Goal: Entertainment & Leisure: Consume media (video, audio)

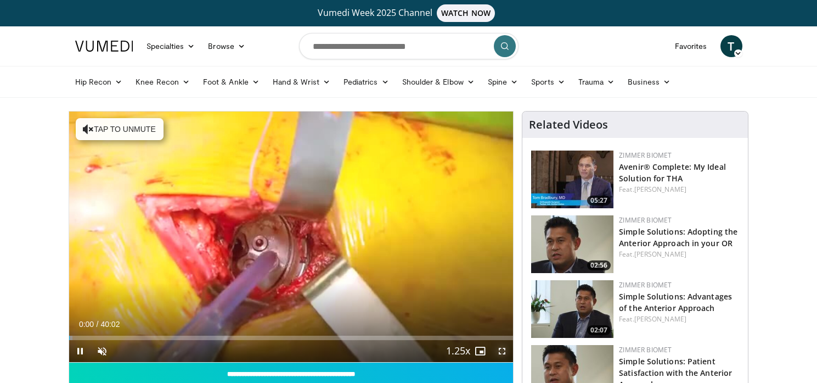
click at [504, 353] on span "Video Player" at bounding box center [502, 351] width 22 height 22
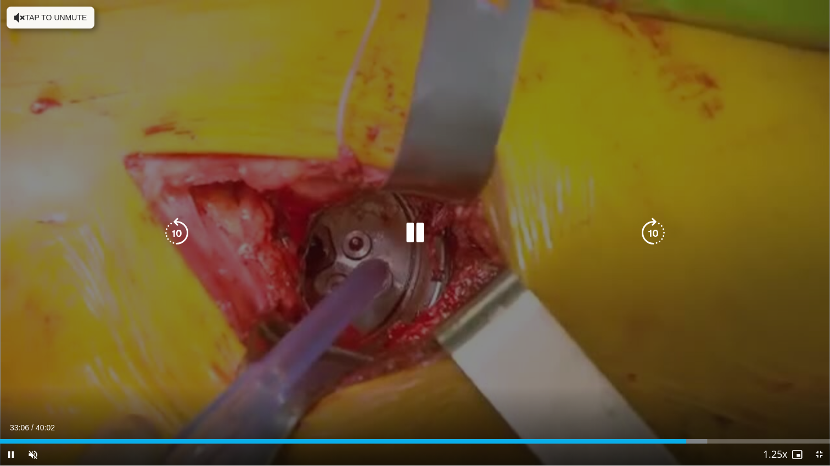
click at [601, 261] on div "10 seconds Tap to unmute" at bounding box center [415, 233] width 830 height 466
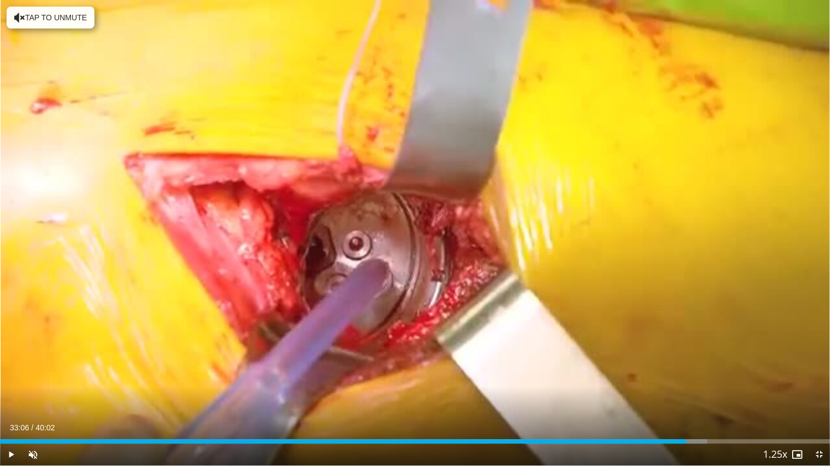
click at [601, 261] on div "10 seconds Tap to unmute" at bounding box center [415, 233] width 830 height 466
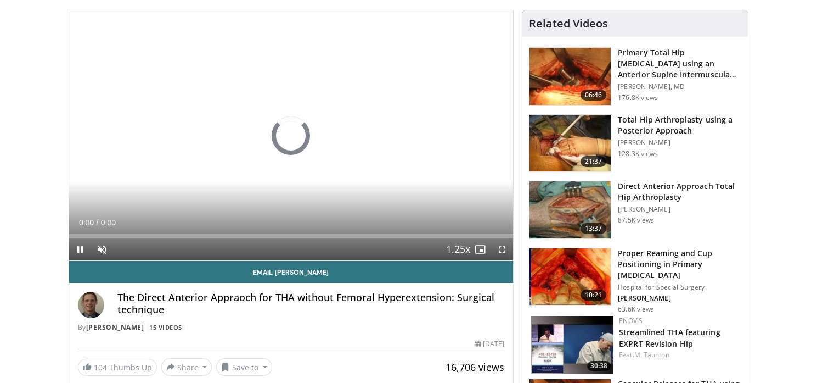
scroll to position [108, 0]
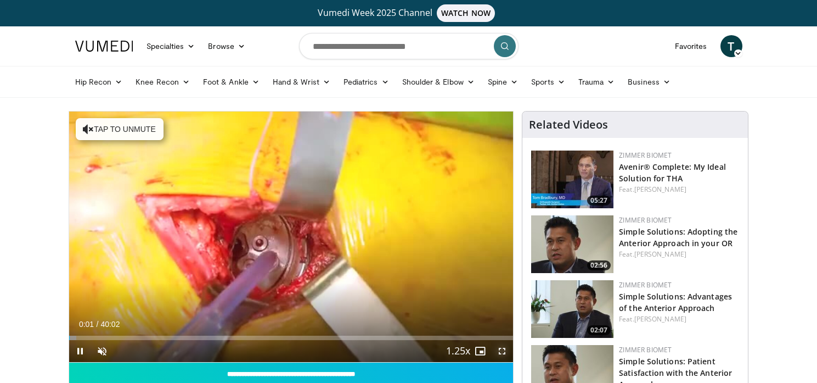
click at [504, 351] on span "Video Player" at bounding box center [502, 351] width 22 height 22
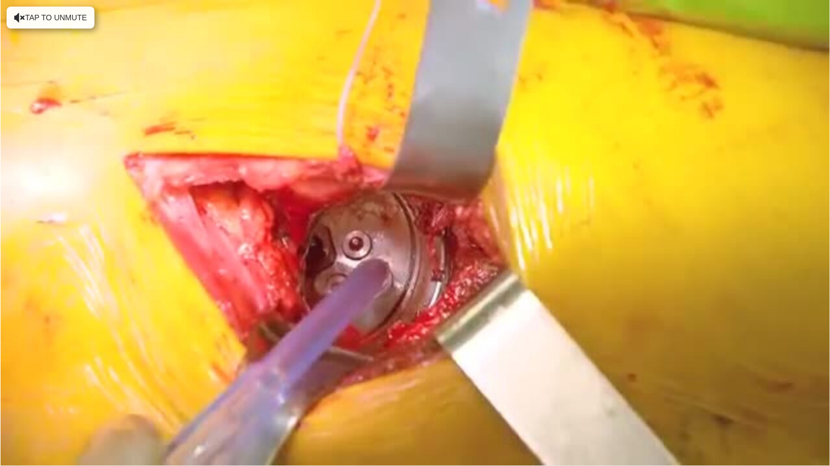
drag, startPoint x: 504, startPoint y: 351, endPoint x: 506, endPoint y: 407, distance: 56.0
click at [506, 382] on div "10 seconds Tap to unmute" at bounding box center [415, 233] width 830 height 466
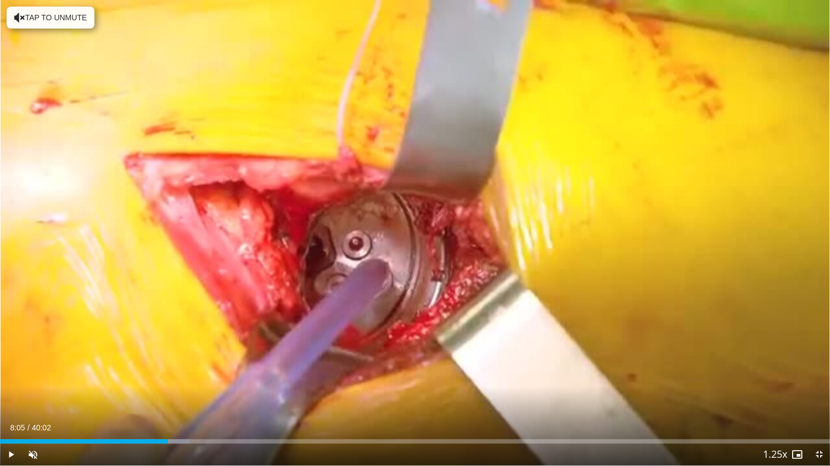
click at [506, 382] on div "10 seconds Tap to unmute" at bounding box center [415, 233] width 830 height 466
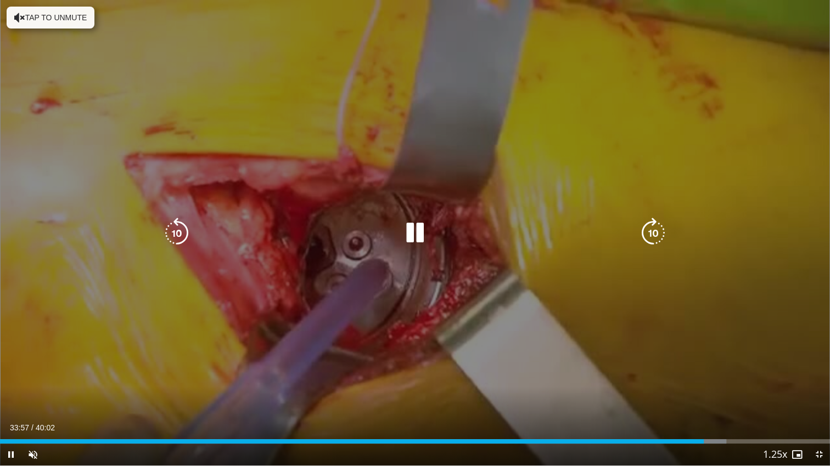
click at [465, 382] on div "10 seconds Tap to unmute" at bounding box center [415, 233] width 830 height 466
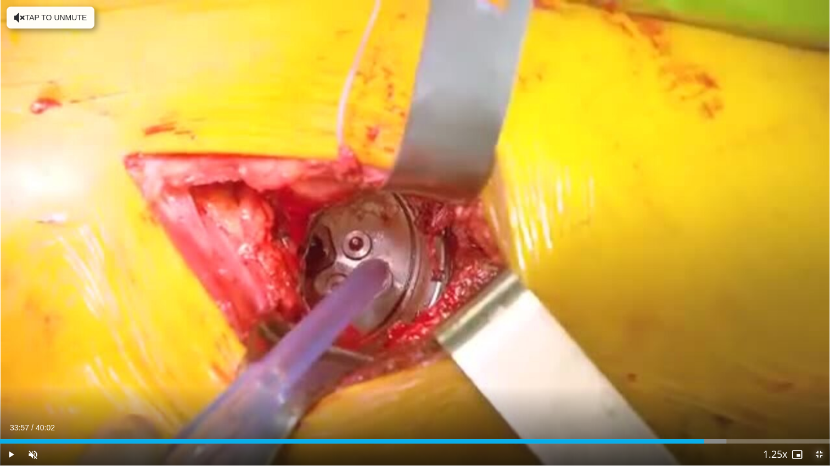
click at [823, 382] on span "Video Player" at bounding box center [819, 455] width 22 height 22
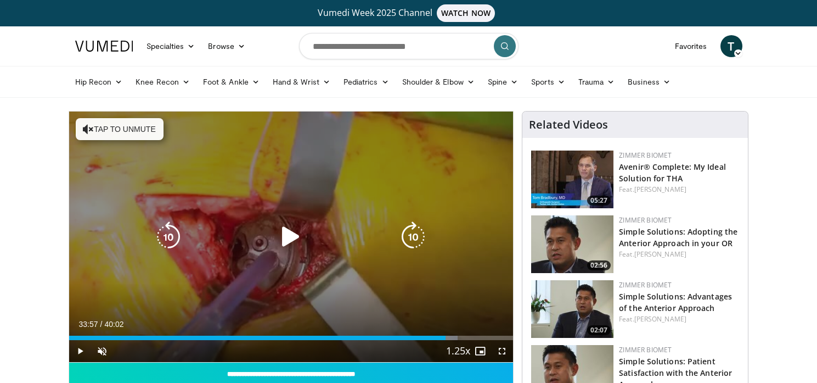
click at [222, 205] on div "10 seconds Tap to unmute" at bounding box center [291, 236] width 445 height 250
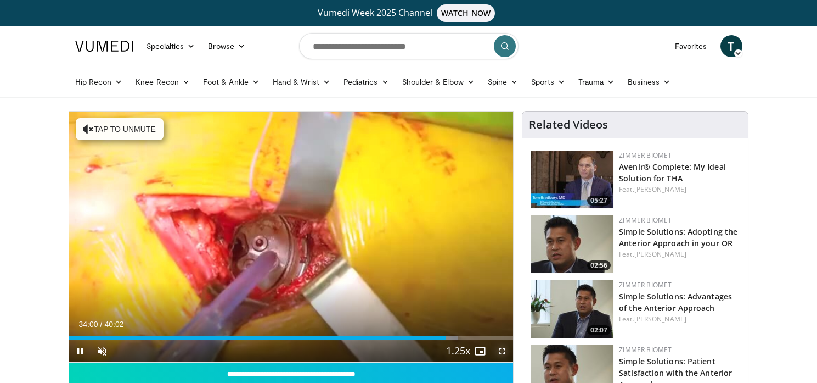
click at [499, 353] on span "Video Player" at bounding box center [502, 351] width 22 height 22
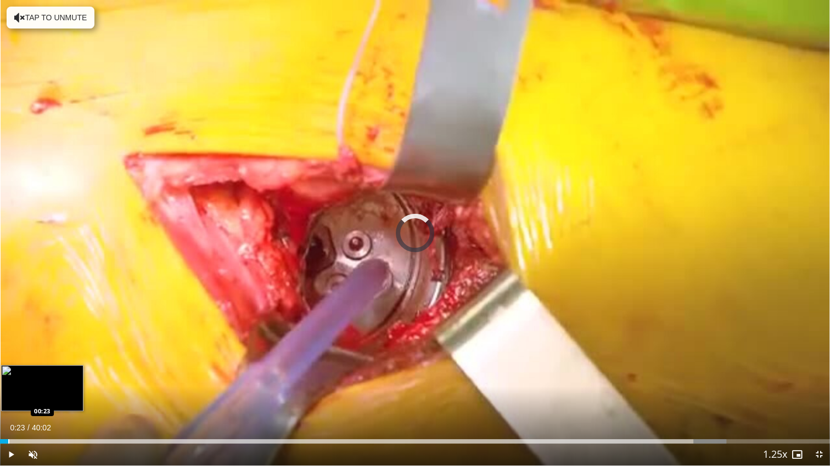
click at [8, 382] on div "Progress Bar" at bounding box center [8, 442] width 1 height 4
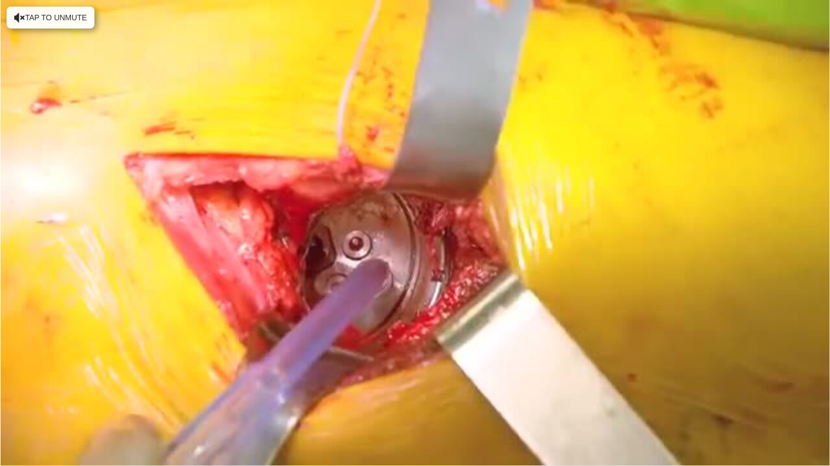
click at [156, 359] on div "10 seconds Tap to unmute" at bounding box center [415, 233] width 830 height 466
